Goal: Use online tool/utility

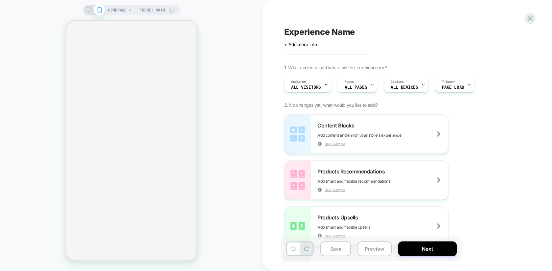
click at [121, 9] on span "HOMEPAGE" at bounding box center [117, 10] width 18 height 11
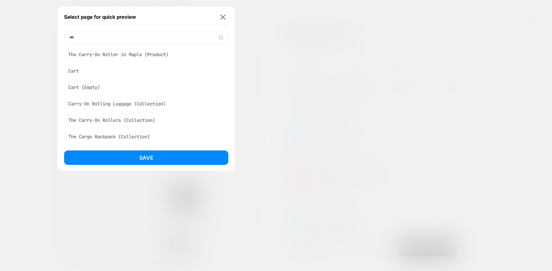
type input "***"
click at [99, 69] on div "Cart" at bounding box center [146, 71] width 164 height 12
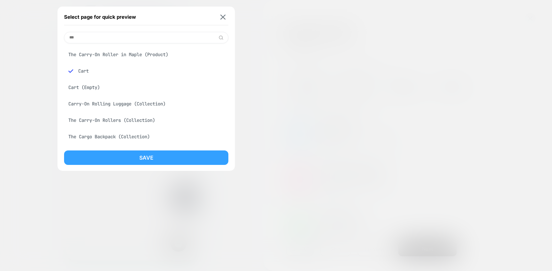
click at [127, 157] on button "Save" at bounding box center [146, 158] width 164 height 14
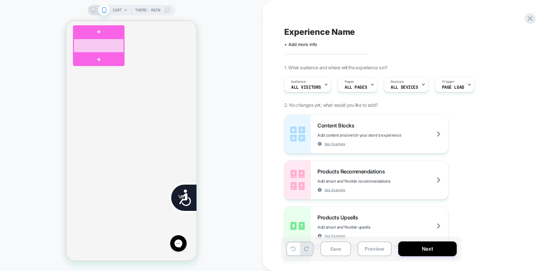
scroll to position [0, 266]
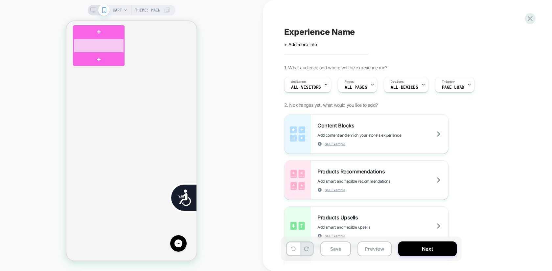
click at [81, 42] on div at bounding box center [99, 46] width 50 height 14
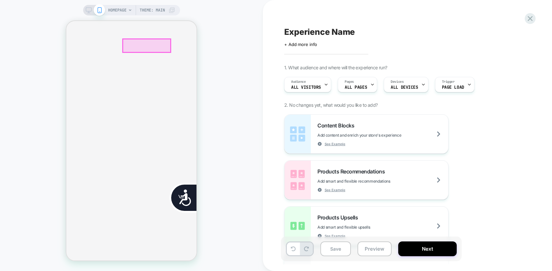
scroll to position [0, 0]
click at [170, 45] on div at bounding box center [147, 45] width 48 height 13
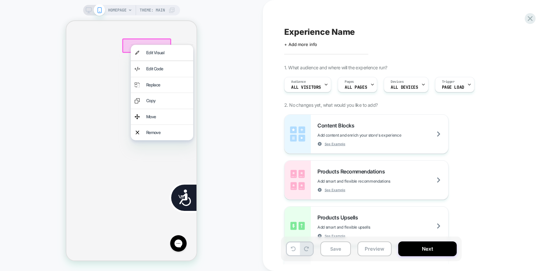
click at [165, 43] on div at bounding box center [146, 45] width 49 height 14
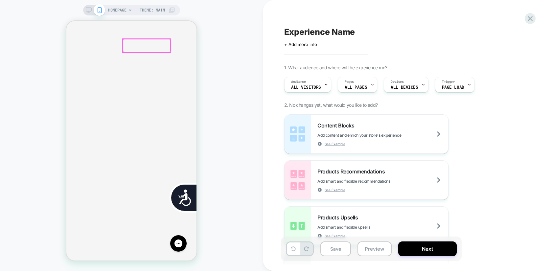
click at [165, 43] on div at bounding box center [147, 45] width 48 height 13
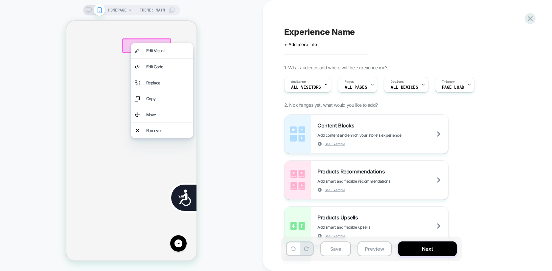
click at [225, 37] on div "HOMEPAGE Theme: MAIN" at bounding box center [131, 136] width 263 height 258
click at [215, 31] on div "HOMEPAGE Theme: MAIN" at bounding box center [131, 136] width 263 height 258
click at [224, 94] on div "HOMEPAGE Theme: MAIN" at bounding box center [131, 136] width 263 height 258
click at [211, 9] on div "HOMEPAGE Theme: MAIN" at bounding box center [131, 136] width 263 height 258
